Goal: Find specific page/section: Find specific page/section

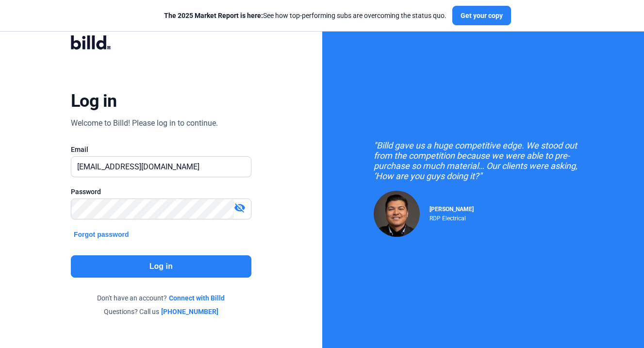
click at [185, 260] on button "Log in" at bounding box center [161, 266] width 181 height 22
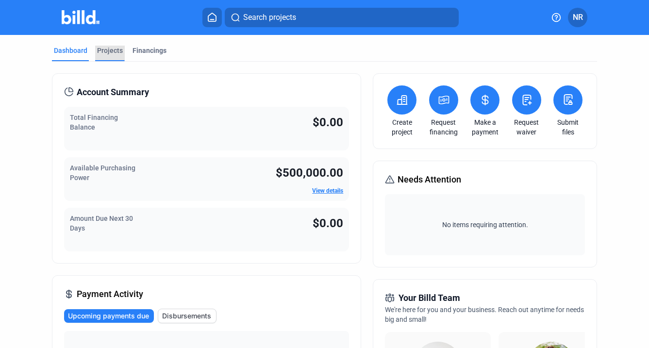
click at [109, 47] on div "Projects" at bounding box center [110, 51] width 26 height 10
